Goal: Book appointment/travel/reservation

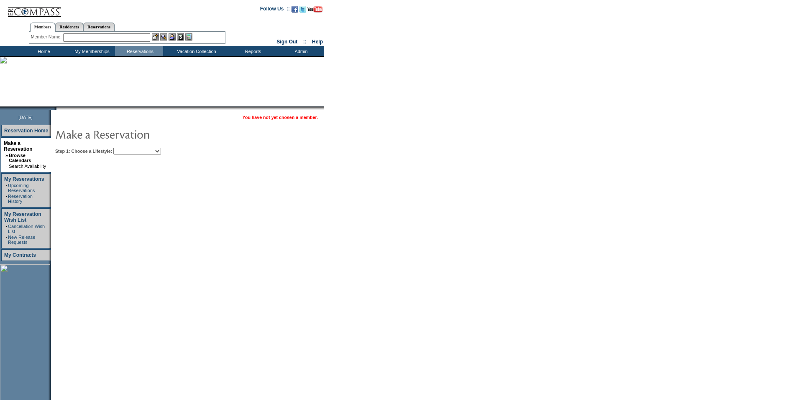
click at [152, 156] on table "You have not yet chosen a member. Step 1: Choose a Lifestyle: Beach Leisure Met…" at bounding box center [213, 133] width 324 height 47
click at [155, 150] on select "Beach Leisure Metropolitan Mountain OIAL for Adventure OIAL for Couples OIAL fo…" at bounding box center [137, 151] width 48 height 7
select select "Beach"
click at [127, 148] on select "Beach Leisure Metropolitan Mountain OIAL for Adventure OIAL for Couples OIAL fo…" at bounding box center [137, 151] width 48 height 7
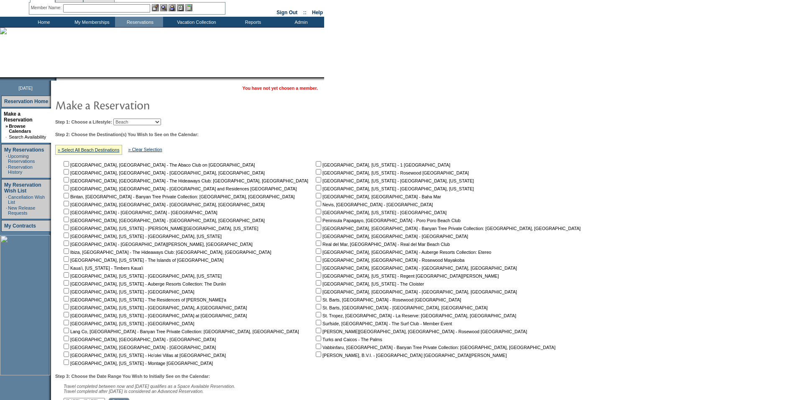
scroll to position [30, 0]
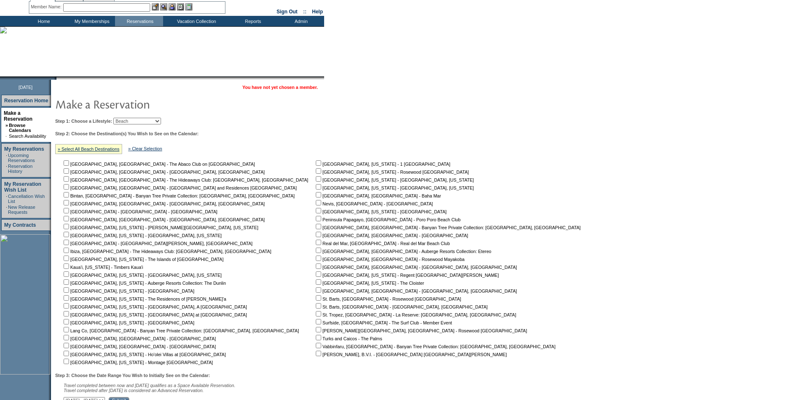
click at [69, 339] on input "checkbox" at bounding box center [66, 337] width 5 height 5
checkbox input "true"
click at [69, 348] on input "checkbox" at bounding box center [66, 345] width 5 height 5
checkbox input "true"
click at [316, 245] on input "checkbox" at bounding box center [318, 242] width 5 height 5
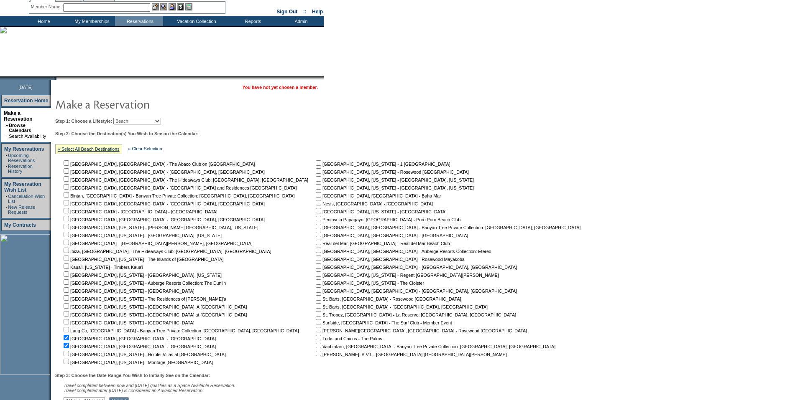
checkbox input "true"
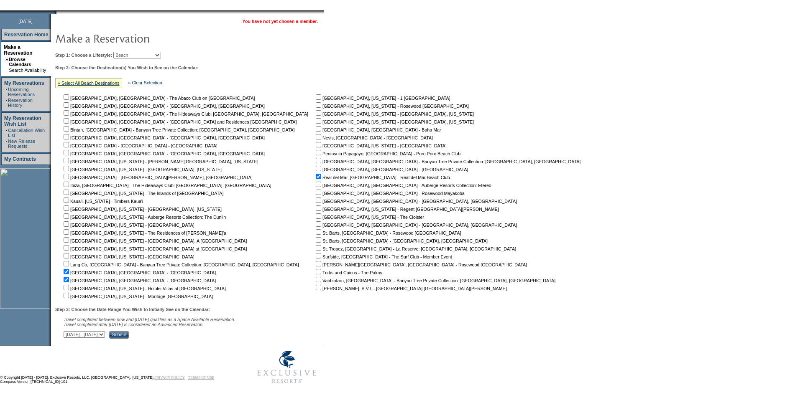
click at [105, 331] on select "[DATE] - [DATE] [DATE] - [DATE] [DATE] - [DATE] [DATE] - [DATE] [DATE] - [DATE]…" at bounding box center [84, 334] width 41 height 7
select select "[DATE]|[DATE]"
click at [68, 331] on select "[DATE] - [DATE] [DATE] - [DATE] [DATE] - [DATE] [DATE] - [DATE] [DATE] - [DATE]…" at bounding box center [84, 334] width 41 height 7
click at [129, 334] on input "Submit" at bounding box center [119, 335] width 20 height 8
